Goal: Information Seeking & Learning: Stay updated

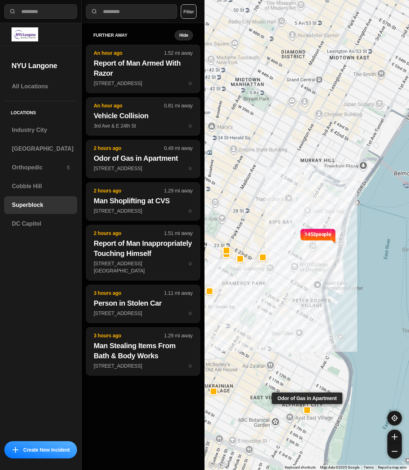
select select "*"
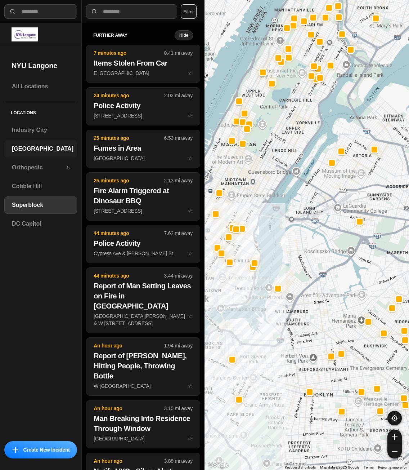
click at [29, 148] on h3 "[GEOGRAPHIC_DATA]" at bounding box center [43, 148] width 62 height 9
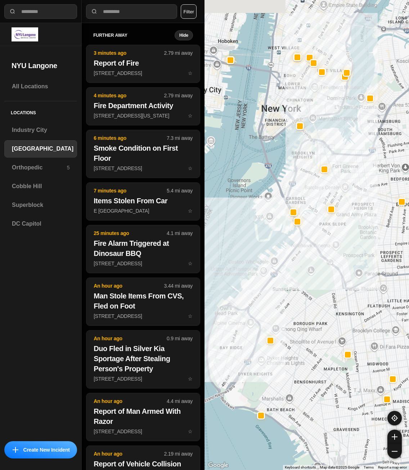
drag, startPoint x: 326, startPoint y: 267, endPoint x: 319, endPoint y: 308, distance: 40.9
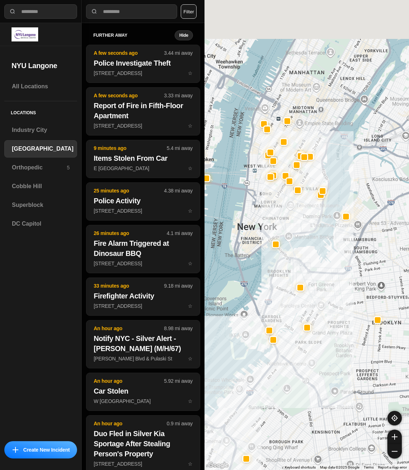
drag, startPoint x: 341, startPoint y: 117, endPoint x: 288, endPoint y: 317, distance: 207.2
click at [288, 319] on div at bounding box center [307, 235] width 205 height 470
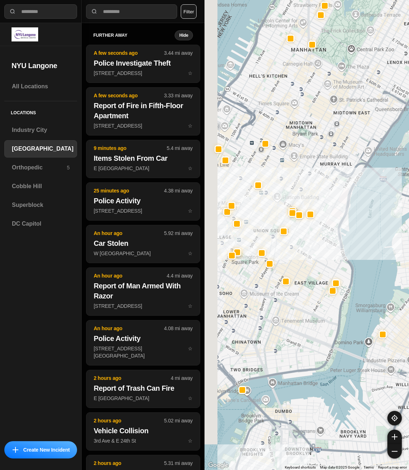
drag, startPoint x: 310, startPoint y: 278, endPoint x: 332, endPoint y: 273, distance: 21.8
click at [332, 273] on div "421 people" at bounding box center [307, 235] width 205 height 470
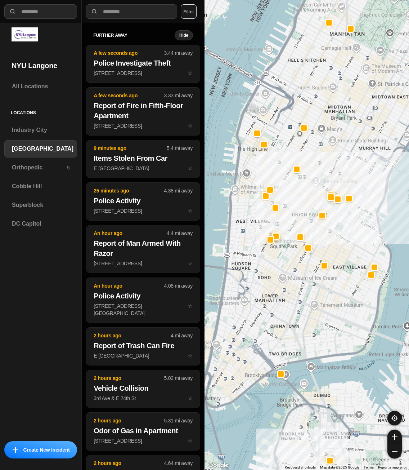
drag, startPoint x: 298, startPoint y: 245, endPoint x: 330, endPoint y: 231, distance: 35.5
click at [331, 232] on div "421 people" at bounding box center [307, 235] width 205 height 470
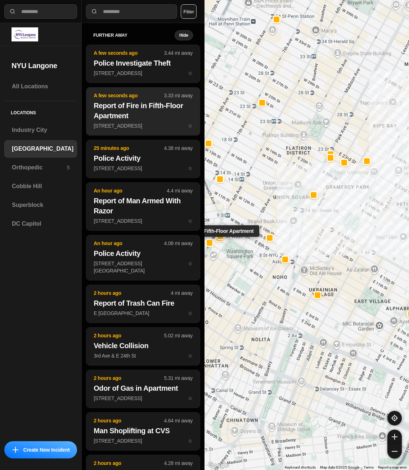
click at [115, 112] on h2 "Report of Fire in Fifth-Floor Apartment" at bounding box center [143, 110] width 99 height 20
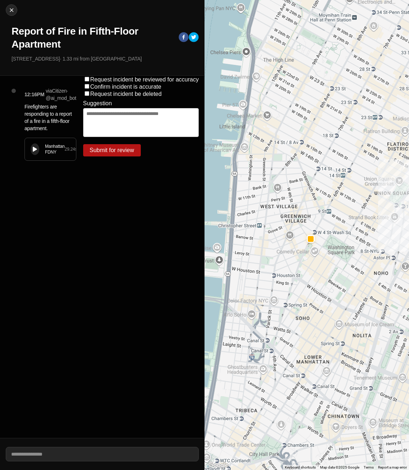
click at [34, 150] on icon at bounding box center [35, 149] width 4 height 5
click at [12, 13] on img at bounding box center [11, 9] width 7 height 7
select select "*"
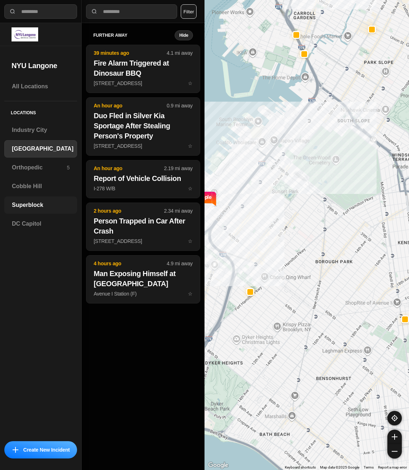
click at [39, 208] on h3 "Superblock" at bounding box center [41, 205] width 58 height 9
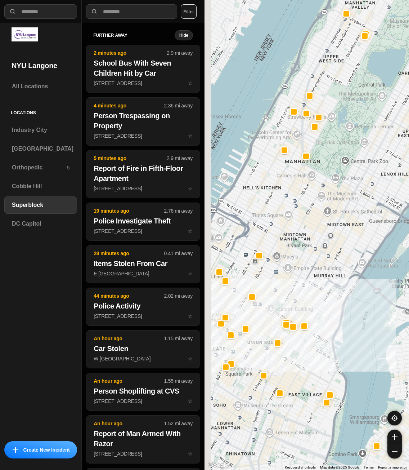
drag, startPoint x: 283, startPoint y: 272, endPoint x: 298, endPoint y: 265, distance: 16.1
click at [300, 273] on div at bounding box center [307, 235] width 205 height 470
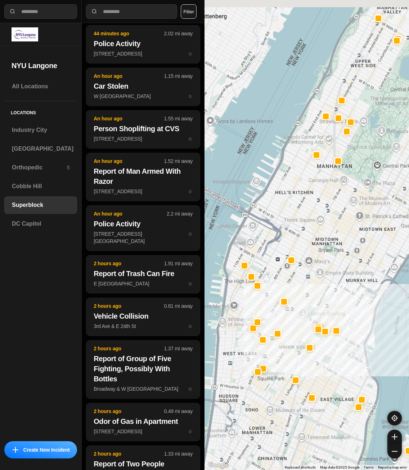
drag, startPoint x: 304, startPoint y: 232, endPoint x: 316, endPoint y: 276, distance: 46.0
click at [315, 277] on div at bounding box center [307, 235] width 205 height 470
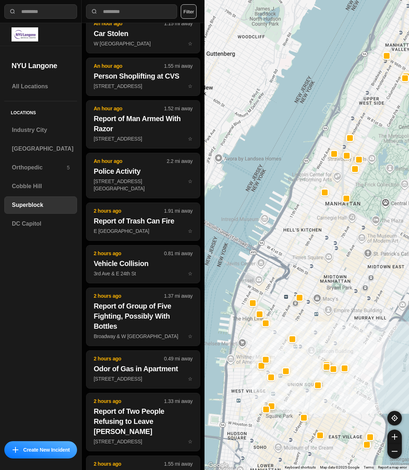
scroll to position [262, 0]
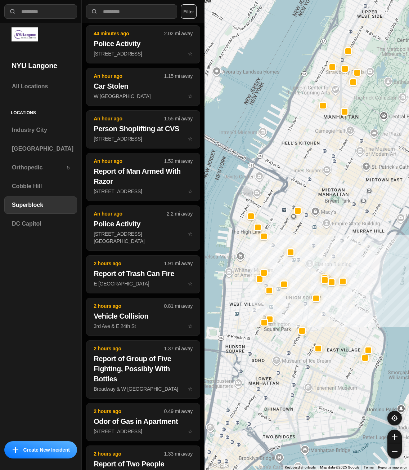
drag, startPoint x: 327, startPoint y: 254, endPoint x: 321, endPoint y: 198, distance: 56.1
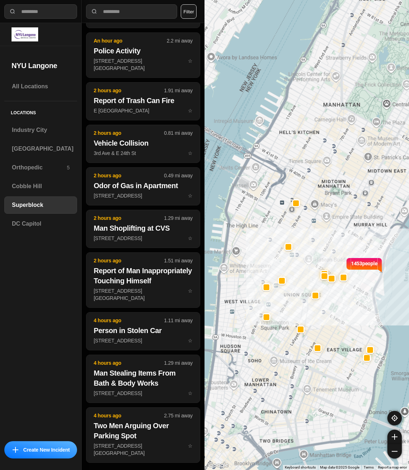
scroll to position [157, 0]
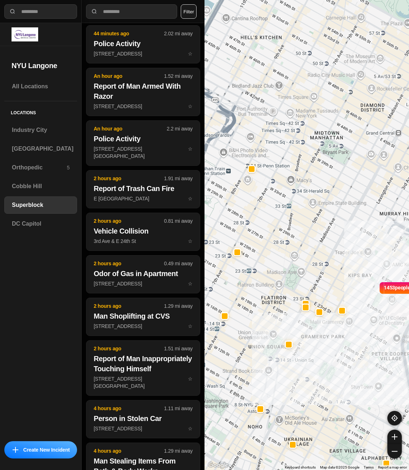
drag, startPoint x: 342, startPoint y: 260, endPoint x: 322, endPoint y: 259, distance: 19.8
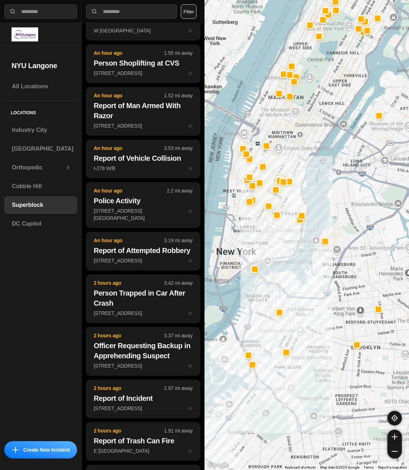
scroll to position [686, 0]
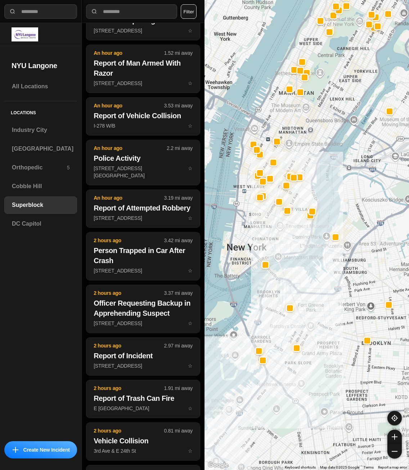
drag, startPoint x: 324, startPoint y: 215, endPoint x: 308, endPoint y: 130, distance: 87.2
click at [307, 130] on div at bounding box center [307, 235] width 205 height 470
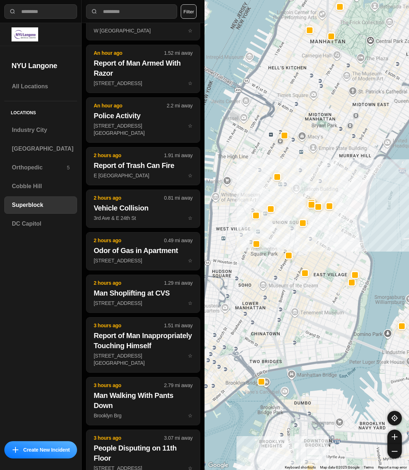
scroll to position [285, 0]
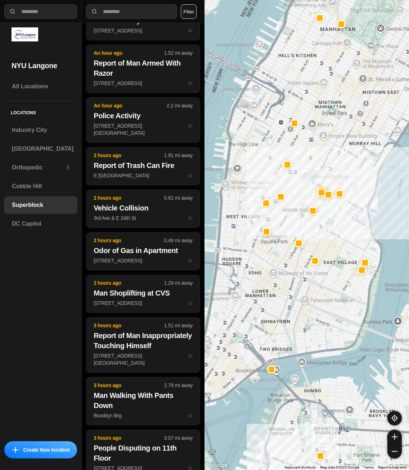
drag, startPoint x: 302, startPoint y: 176, endPoint x: 329, endPoint y: 160, distance: 31.6
click at [329, 160] on div at bounding box center [307, 235] width 205 height 470
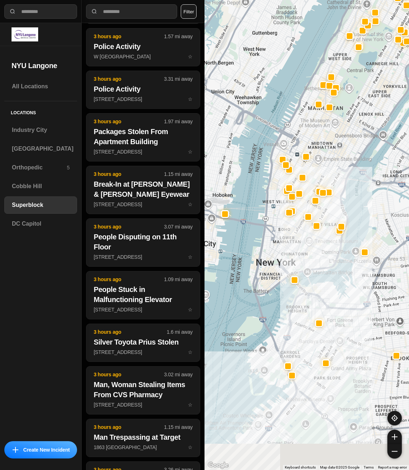
drag, startPoint x: 359, startPoint y: 356, endPoint x: 333, endPoint y: 282, distance: 78.7
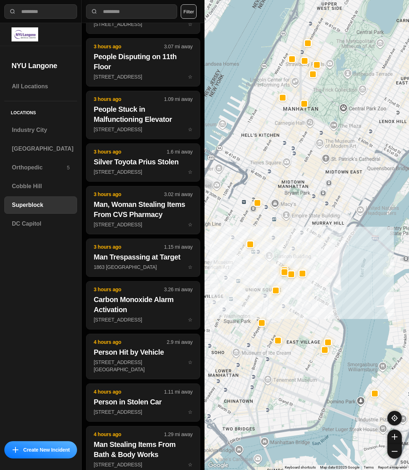
scroll to position [992, 0]
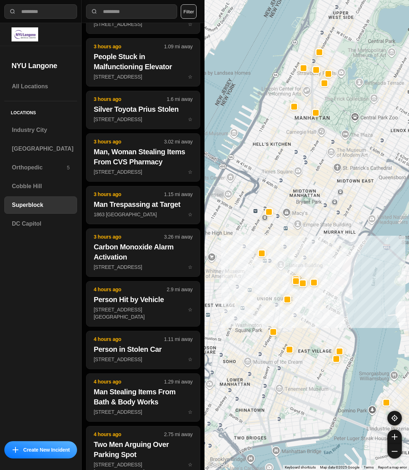
drag, startPoint x: 296, startPoint y: 236, endPoint x: 348, endPoint y: 263, distance: 58.2
click at [347, 263] on div at bounding box center [307, 235] width 205 height 470
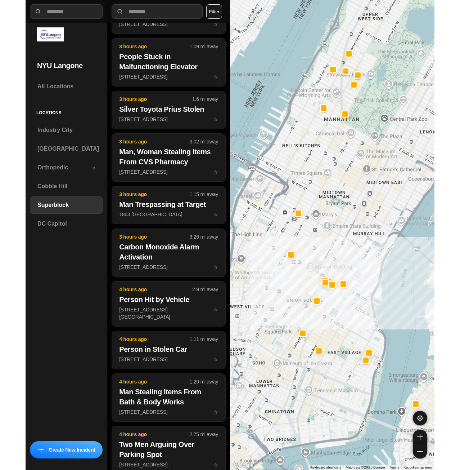
scroll to position [33, 0]
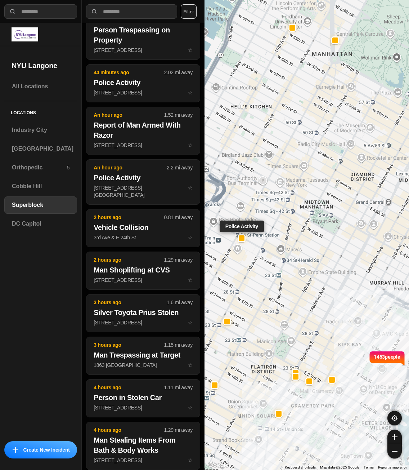
click at [242, 234] on div at bounding box center [242, 238] width 8 height 8
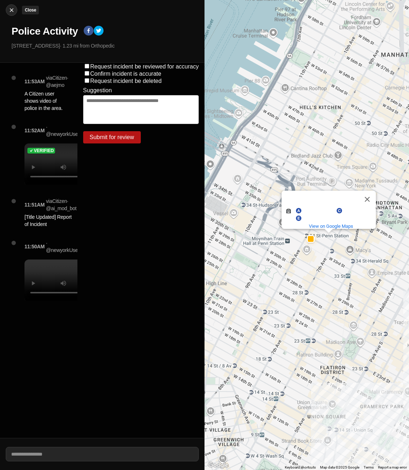
click at [12, 13] on img at bounding box center [11, 9] width 7 height 7
select select "*"
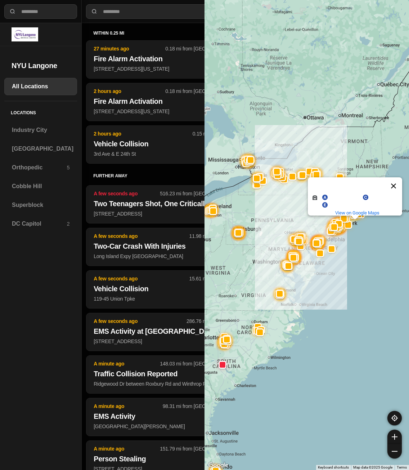
click at [397, 180] on button "Close" at bounding box center [393, 185] width 17 height 17
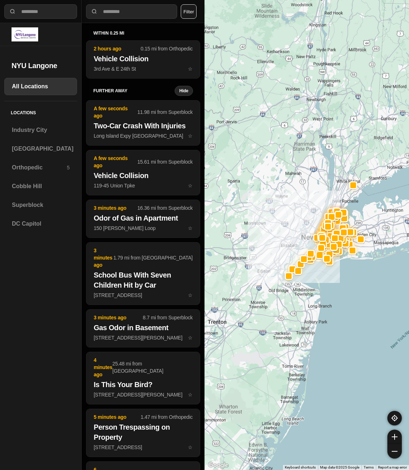
drag, startPoint x: 330, startPoint y: 190, endPoint x: 352, endPoint y: 285, distance: 97.6
click at [352, 285] on div at bounding box center [307, 235] width 205 height 470
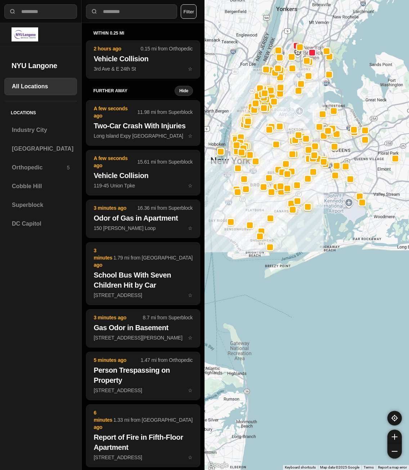
drag, startPoint x: 335, startPoint y: 207, endPoint x: 374, endPoint y: 273, distance: 76.5
click at [372, 273] on div at bounding box center [307, 235] width 205 height 470
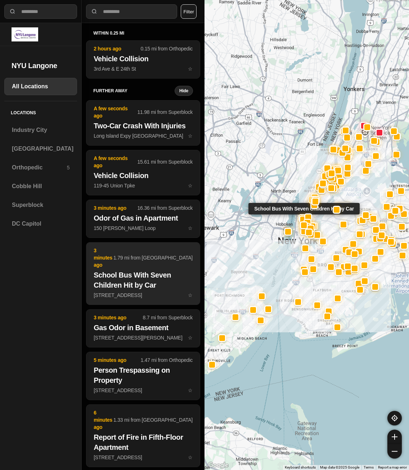
click at [143, 274] on h2 "School Bus With Seven Children Hit by Car" at bounding box center [143, 280] width 99 height 20
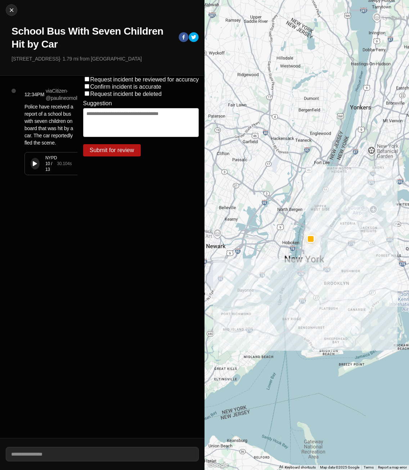
click at [38, 167] on button at bounding box center [35, 164] width 9 height 12
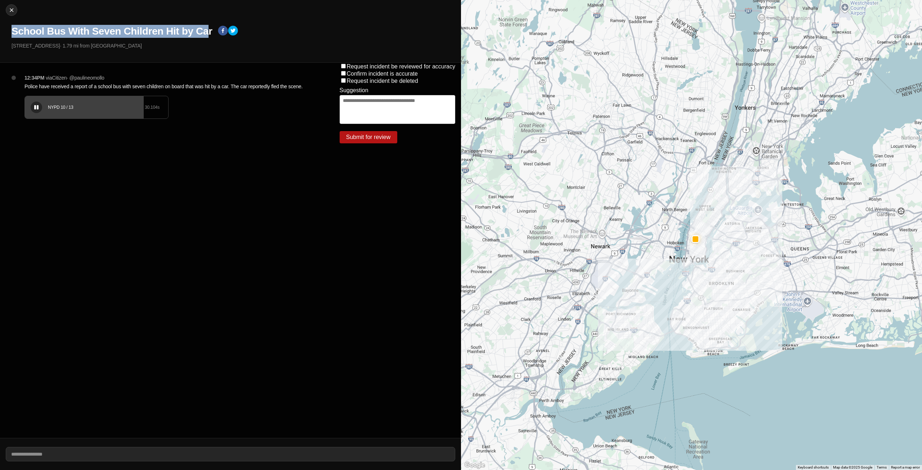
drag, startPoint x: 8, startPoint y: 31, endPoint x: 210, endPoint y: 33, distance: 202.8
click at [210, 33] on div "Close School Bus With Seven Children Hit by Car [STREET_ADDRESS] · 1.79 mi from…" at bounding box center [230, 31] width 461 height 63
click at [209, 33] on h1 "School Bus With Seven Children Hit by Car" at bounding box center [112, 31] width 201 height 13
drag, startPoint x: 211, startPoint y: 32, endPoint x: 10, endPoint y: 30, distance: 200.3
click at [10, 30] on div "Close School Bus With Seven Children Hit by Car [STREET_ADDRESS] · 1.79 mi from…" at bounding box center [230, 31] width 461 height 63
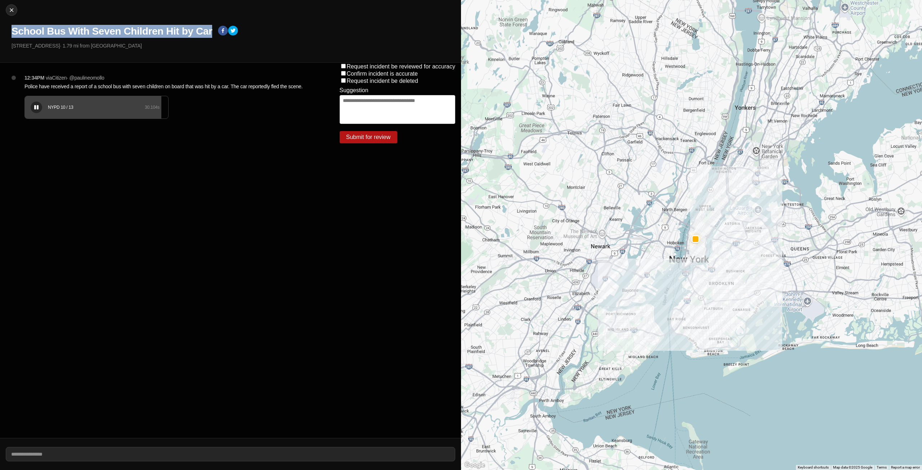
copy h1 "School Bus With Seven Children Hit by Car"
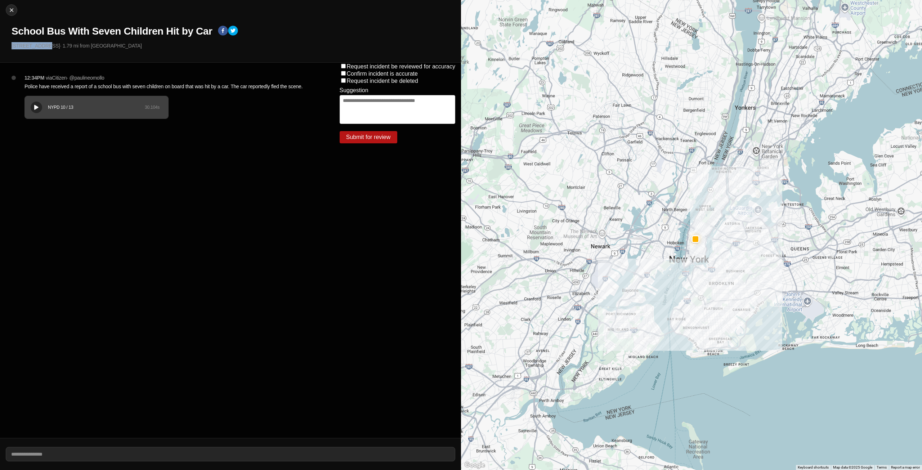
drag, startPoint x: 42, startPoint y: 46, endPoint x: 9, endPoint y: 47, distance: 32.4
click at [9, 47] on div "Close School Bus With Seven Children Hit by Car [STREET_ADDRESS] · 1.79 mi from…" at bounding box center [230, 31] width 461 height 63
copy p "[STREET_ADDRESS]"
click at [12, 10] on img at bounding box center [11, 9] width 7 height 7
select select "*"
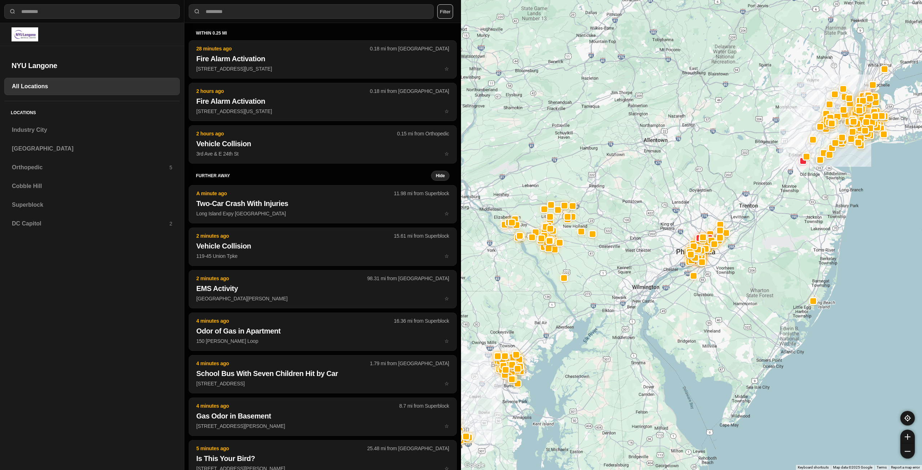
drag, startPoint x: 905, startPoint y: 196, endPoint x: 834, endPoint y: 263, distance: 97.9
click at [409, 285] on div at bounding box center [691, 235] width 461 height 470
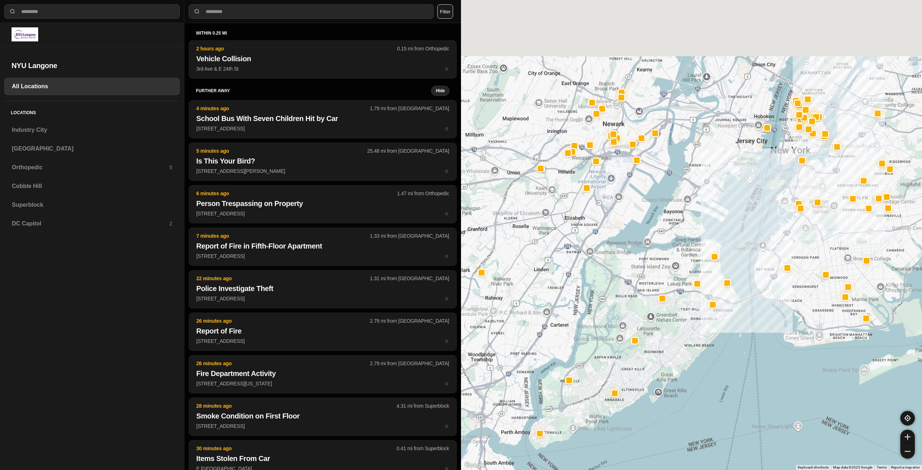
drag, startPoint x: 802, startPoint y: 229, endPoint x: 789, endPoint y: 257, distance: 30.9
click at [409, 278] on div at bounding box center [691, 235] width 461 height 470
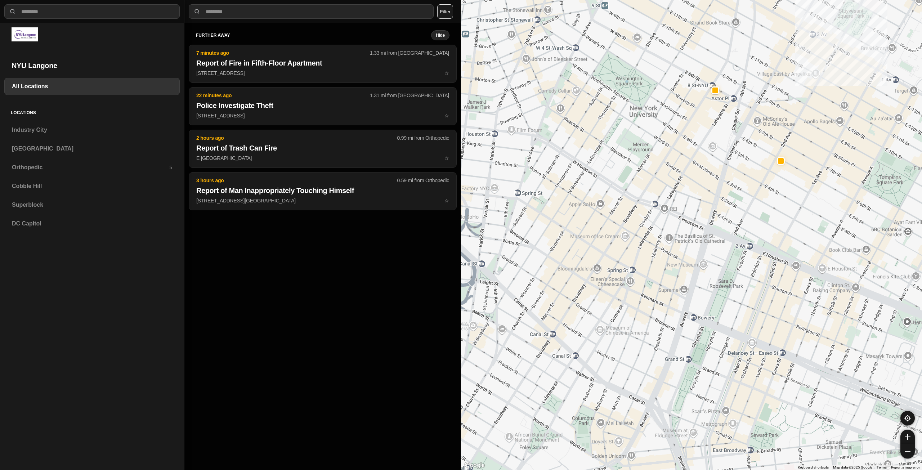
drag, startPoint x: 812, startPoint y: 212, endPoint x: 776, endPoint y: 330, distance: 123.9
click at [409, 330] on div at bounding box center [691, 235] width 461 height 470
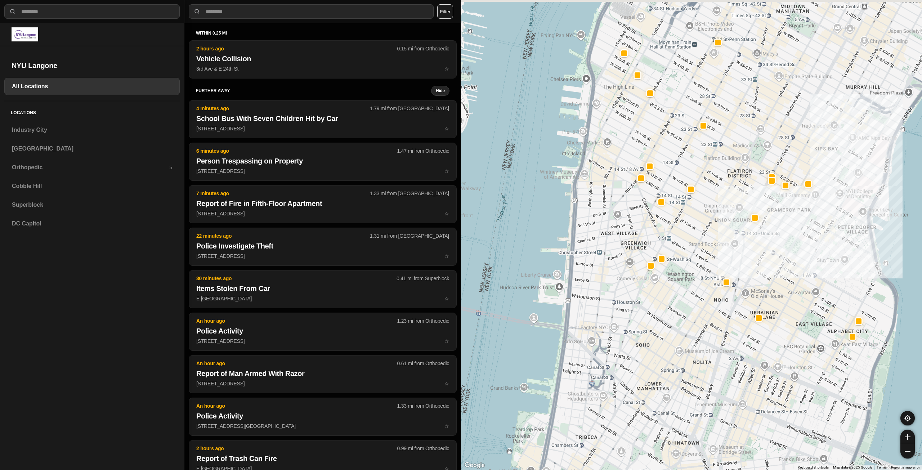
drag, startPoint x: 812, startPoint y: 233, endPoint x: 801, endPoint y: 258, distance: 27.1
click at [409, 264] on div at bounding box center [691, 235] width 461 height 470
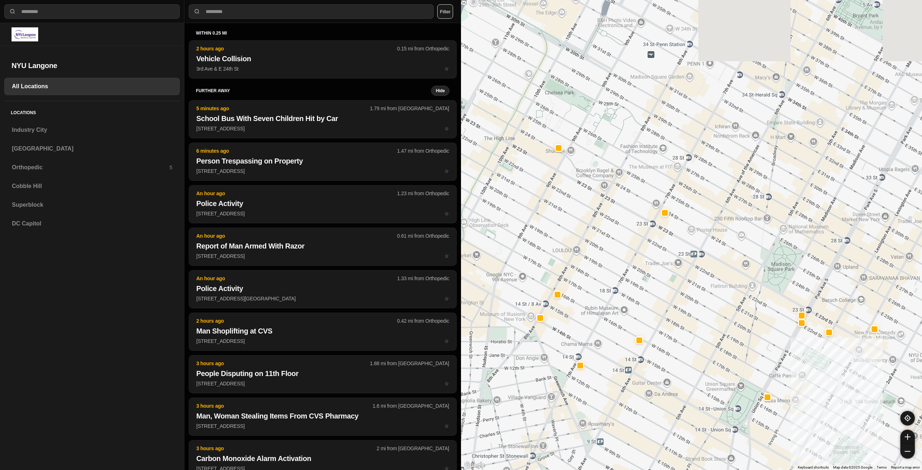
drag, startPoint x: 600, startPoint y: 120, endPoint x: 615, endPoint y: 259, distance: 139.9
click at [409, 259] on div at bounding box center [691, 235] width 461 height 470
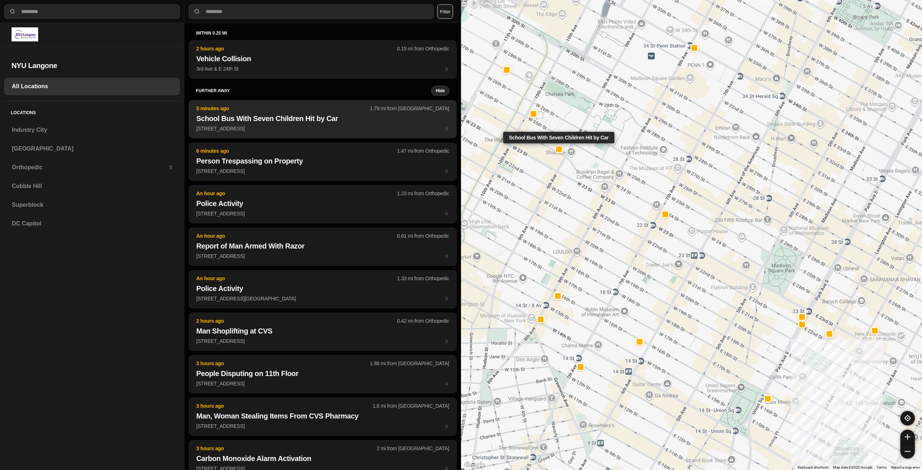
click at [274, 134] on button "5 minutes ago 1.79 mi from [GEOGRAPHIC_DATA] Bus With Seven Children Hit by Car…" at bounding box center [323, 119] width 268 height 38
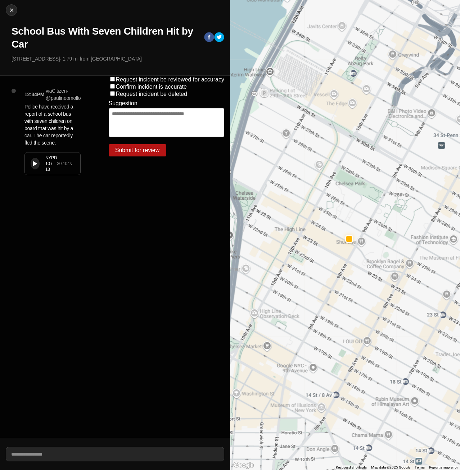
drag, startPoint x: 108, startPoint y: 268, endPoint x: 125, endPoint y: 228, distance: 43.8
click at [109, 268] on div "Request incident be reviewed for accuracy Confirm incident is accurate Request …" at bounding box center [167, 257] width 128 height 362
click at [93, 23] on div "Close School Bus With Seven Children Hit by Car [STREET_ADDRESS] · 1.79 mi from…" at bounding box center [115, 38] width 230 height 76
click at [83, 244] on div "12:34PM via Citizen · @ paulineomollo Police have received a report of a school…" at bounding box center [51, 257] width 103 height 362
click at [11, 10] on img at bounding box center [11, 9] width 7 height 7
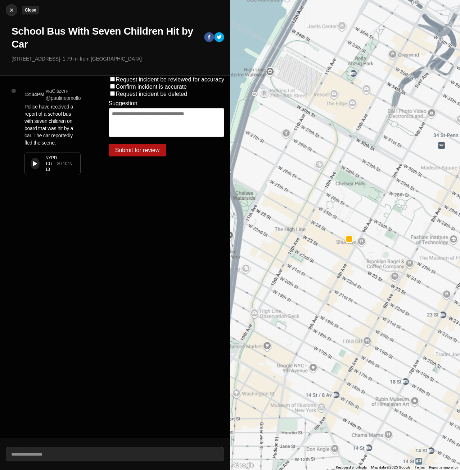
select select "*"
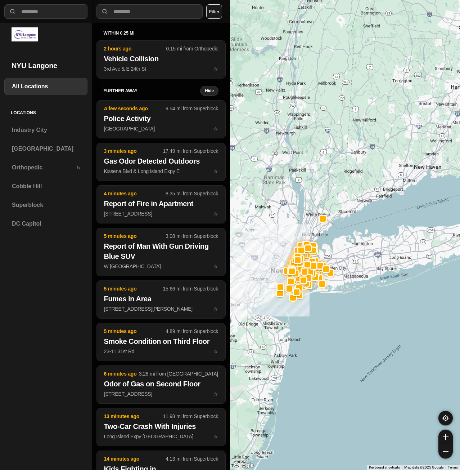
drag, startPoint x: 319, startPoint y: 321, endPoint x: 375, endPoint y: 312, distance: 57.0
click at [374, 313] on div at bounding box center [345, 235] width 230 height 470
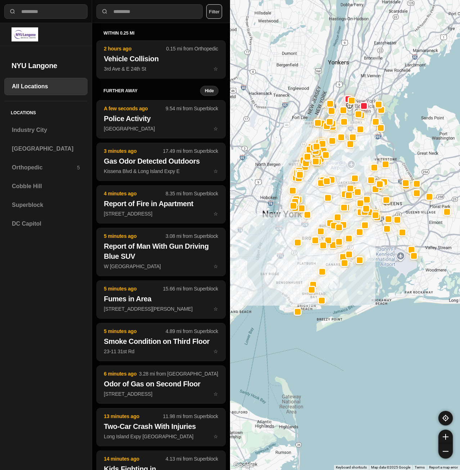
drag, startPoint x: 325, startPoint y: 287, endPoint x: 413, endPoint y: 364, distance: 117.7
click at [409, 364] on div at bounding box center [345, 235] width 230 height 470
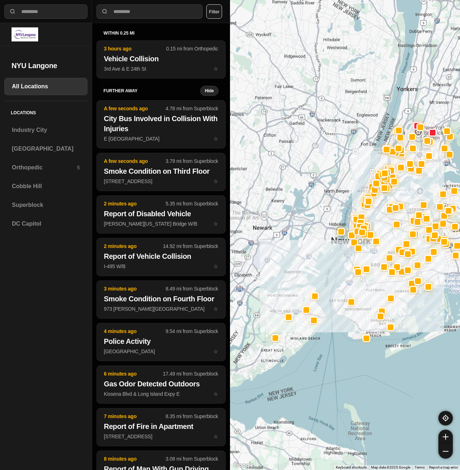
select select "*"
